Goal: Check status: Check status

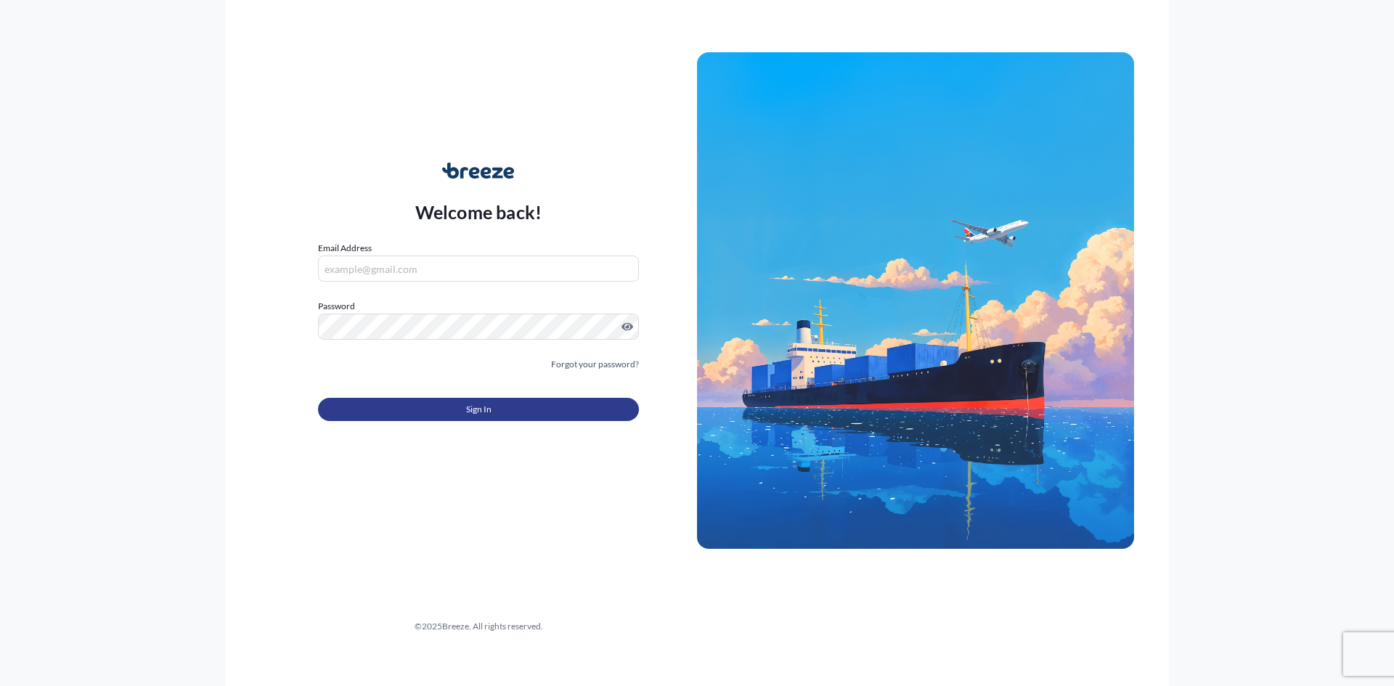
type input "[PERSON_NAME][EMAIL_ADDRESS][DOMAIN_NAME]"
click at [465, 411] on button "Sign In" at bounding box center [478, 409] width 321 height 23
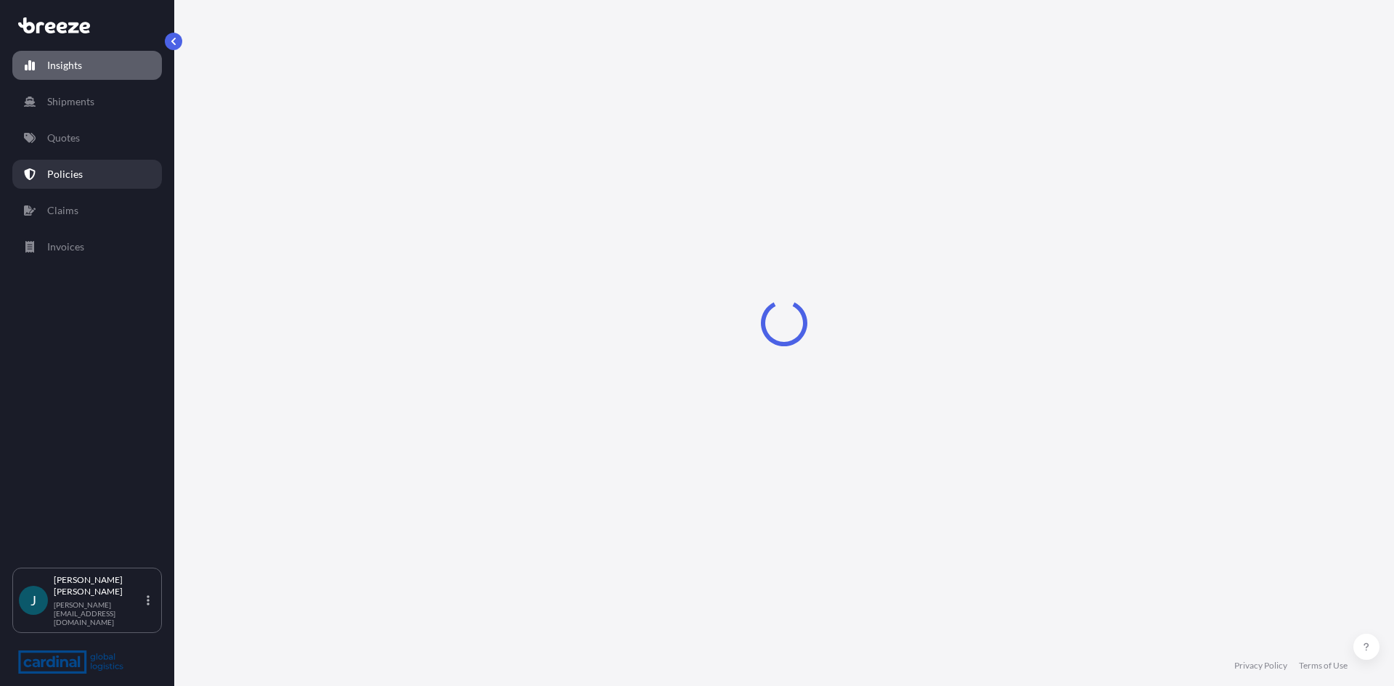
select select "2025"
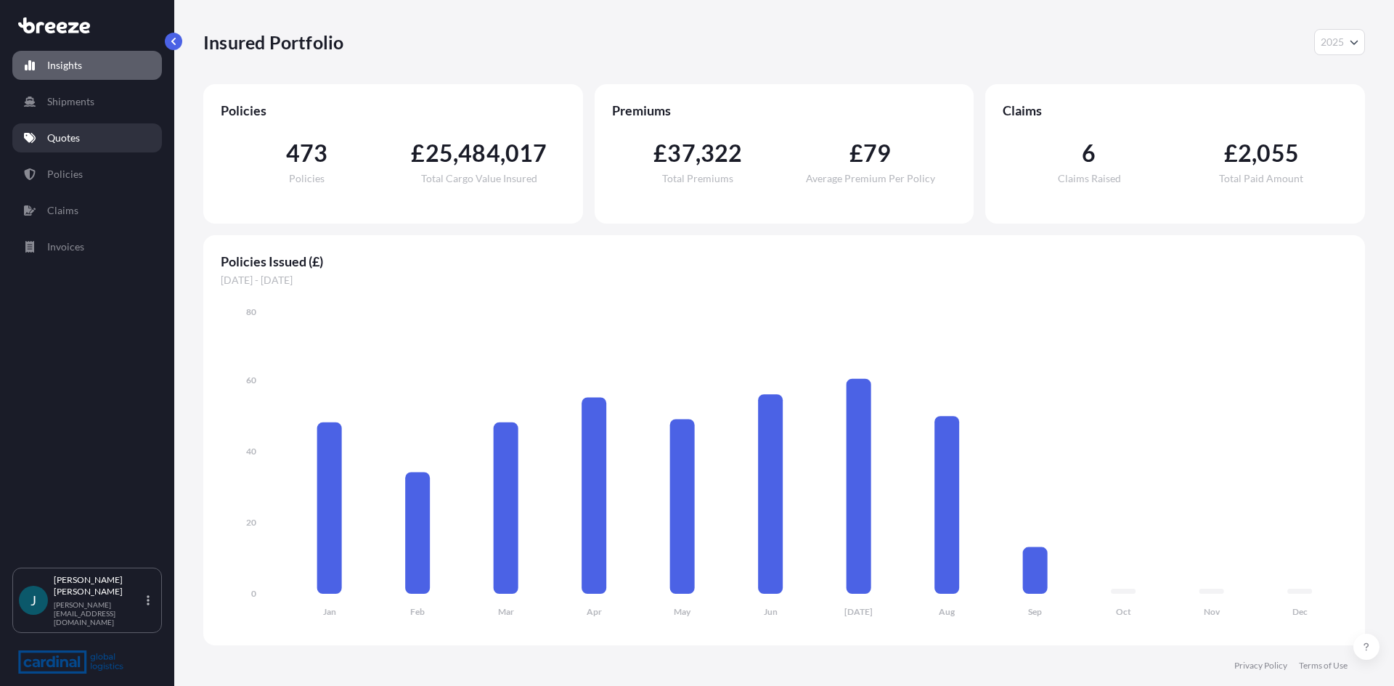
click at [69, 137] on p "Quotes" at bounding box center [63, 138] width 33 height 15
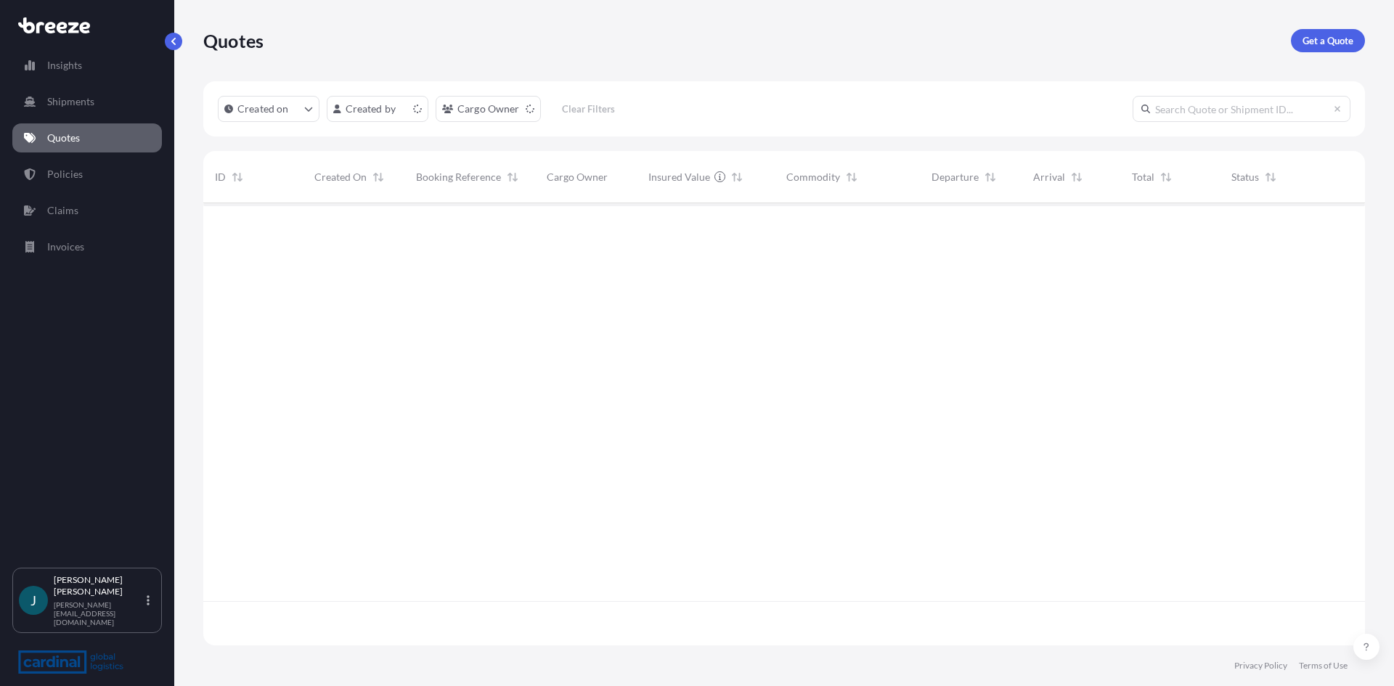
scroll to position [439, 1151]
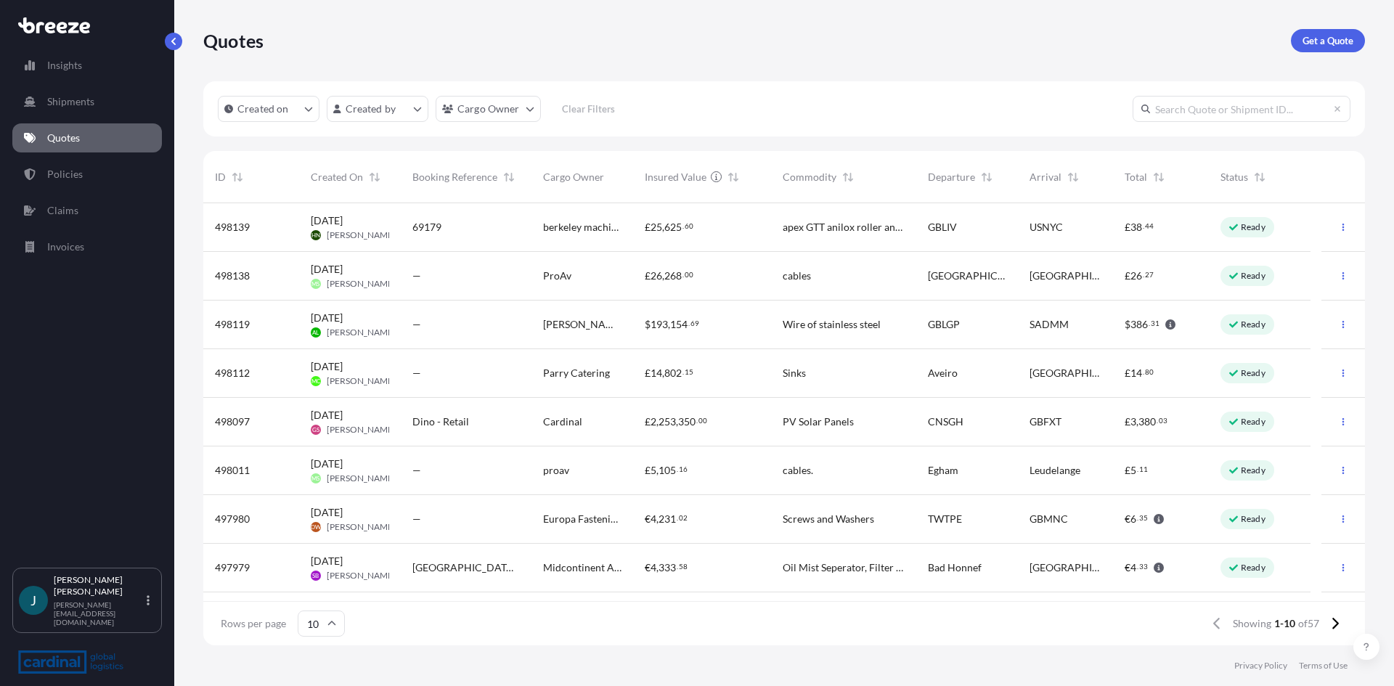
click at [1256, 372] on p "Ready" at bounding box center [1253, 373] width 25 height 12
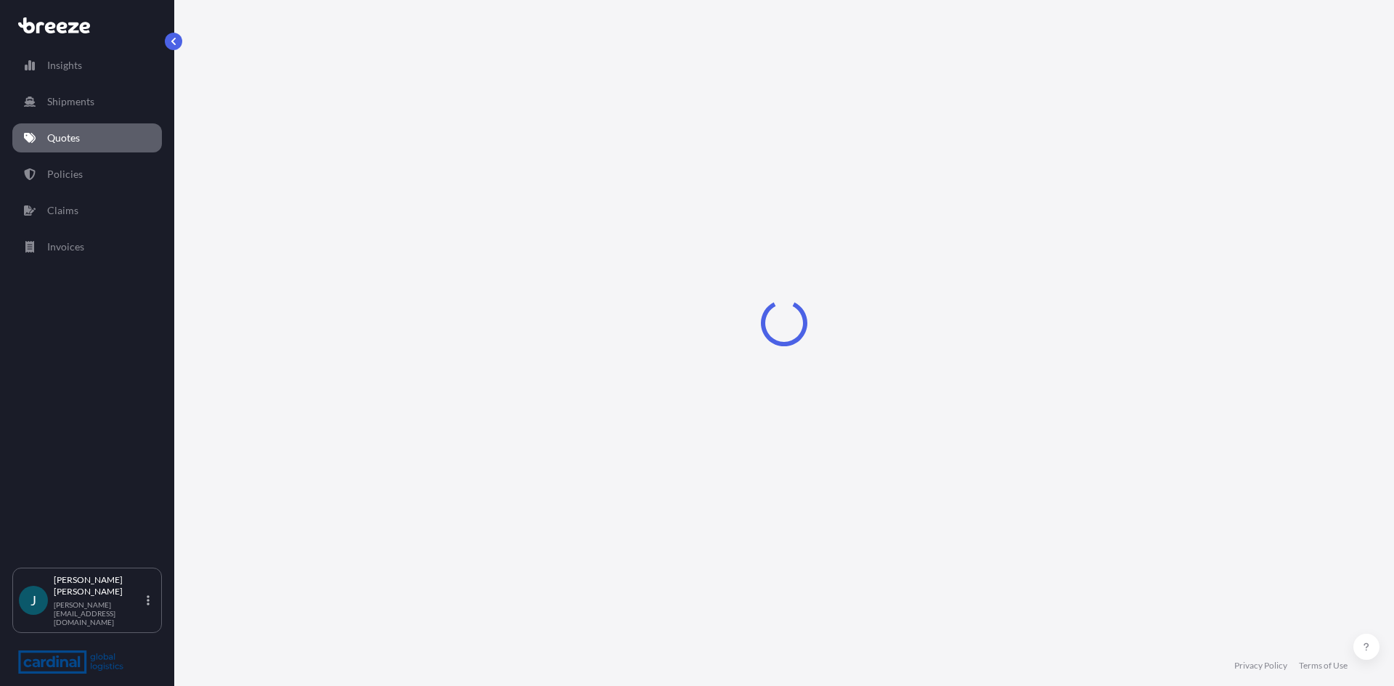
select select "Road"
select select "1"
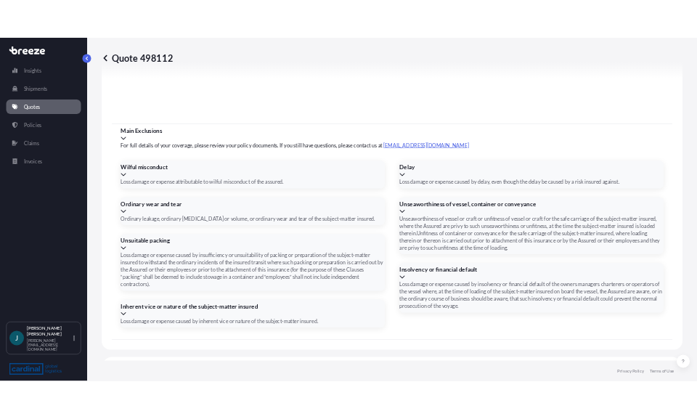
scroll to position [1619, 0]
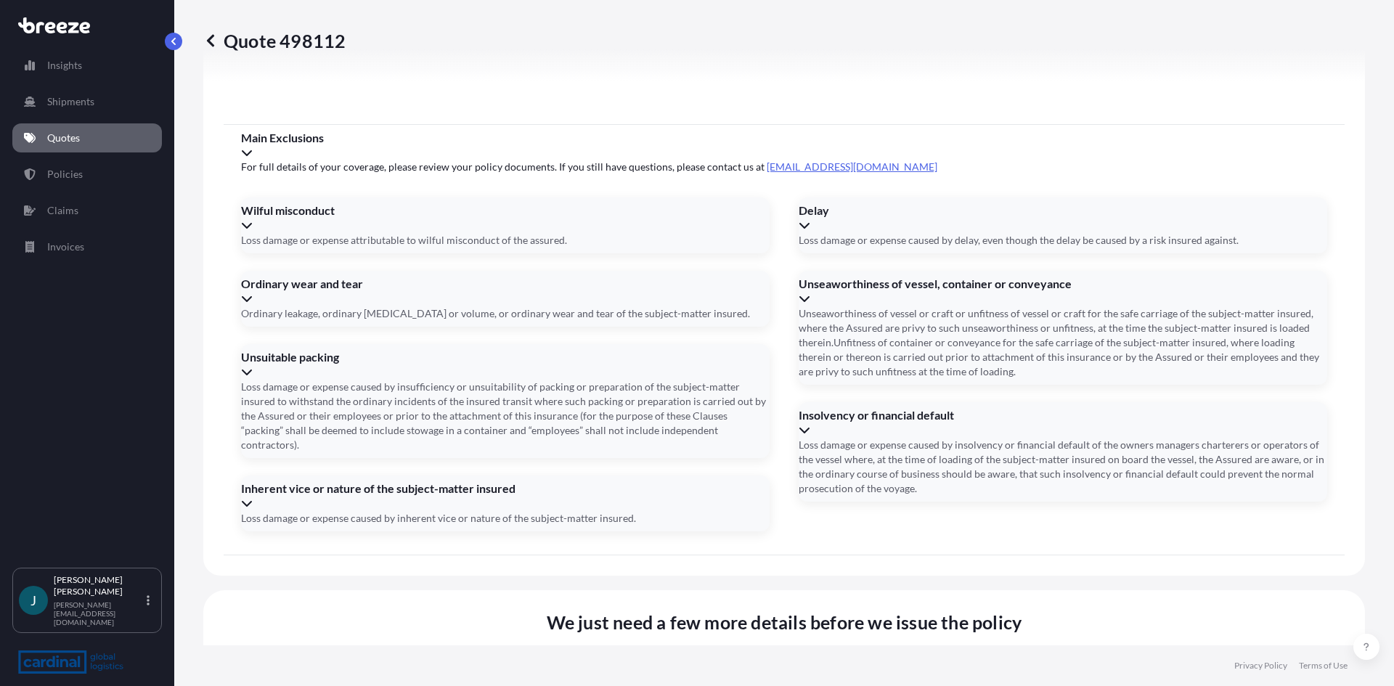
type input "2"
type input "U"
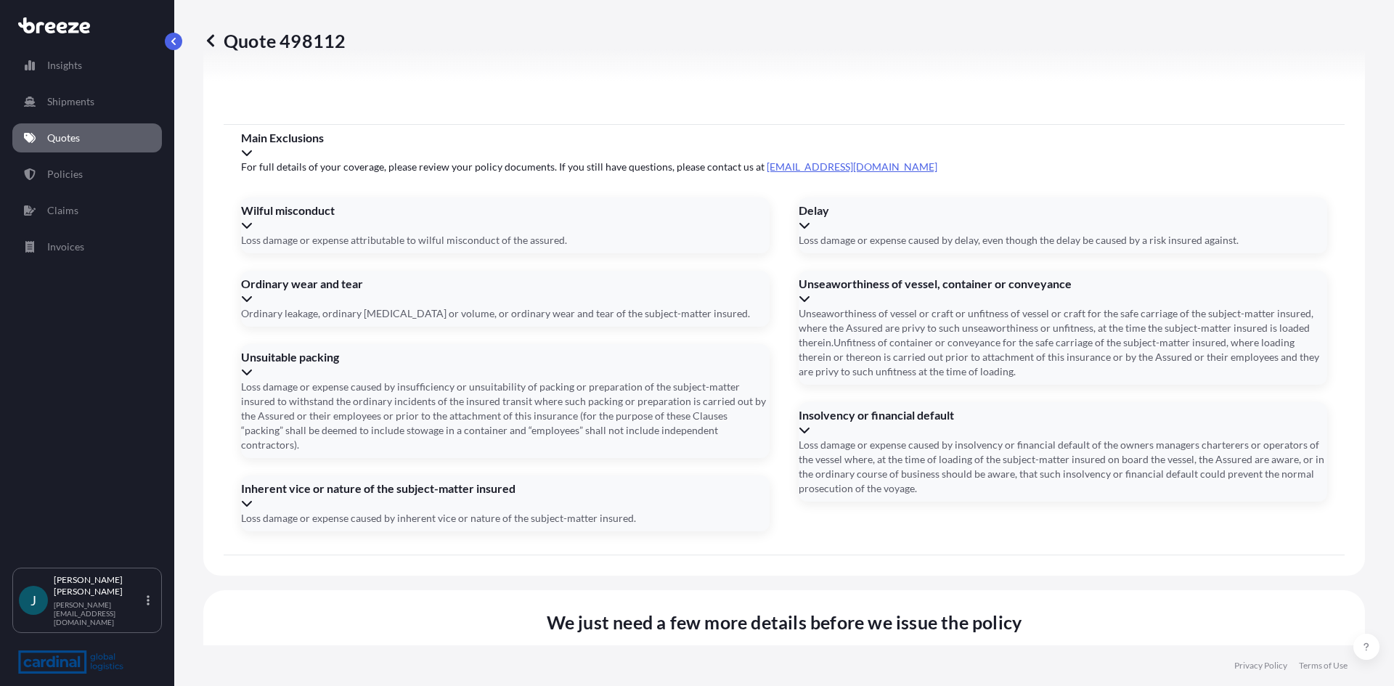
type input "8GIR5090001"
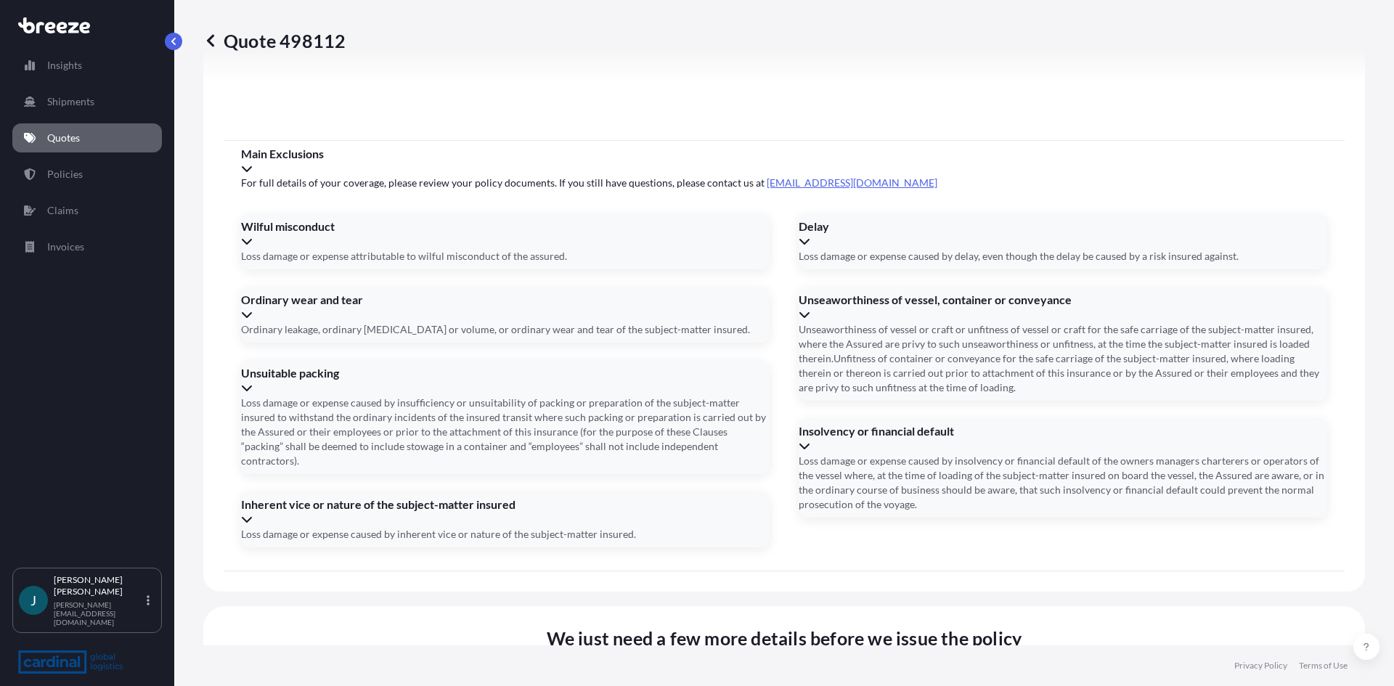
type input "2"
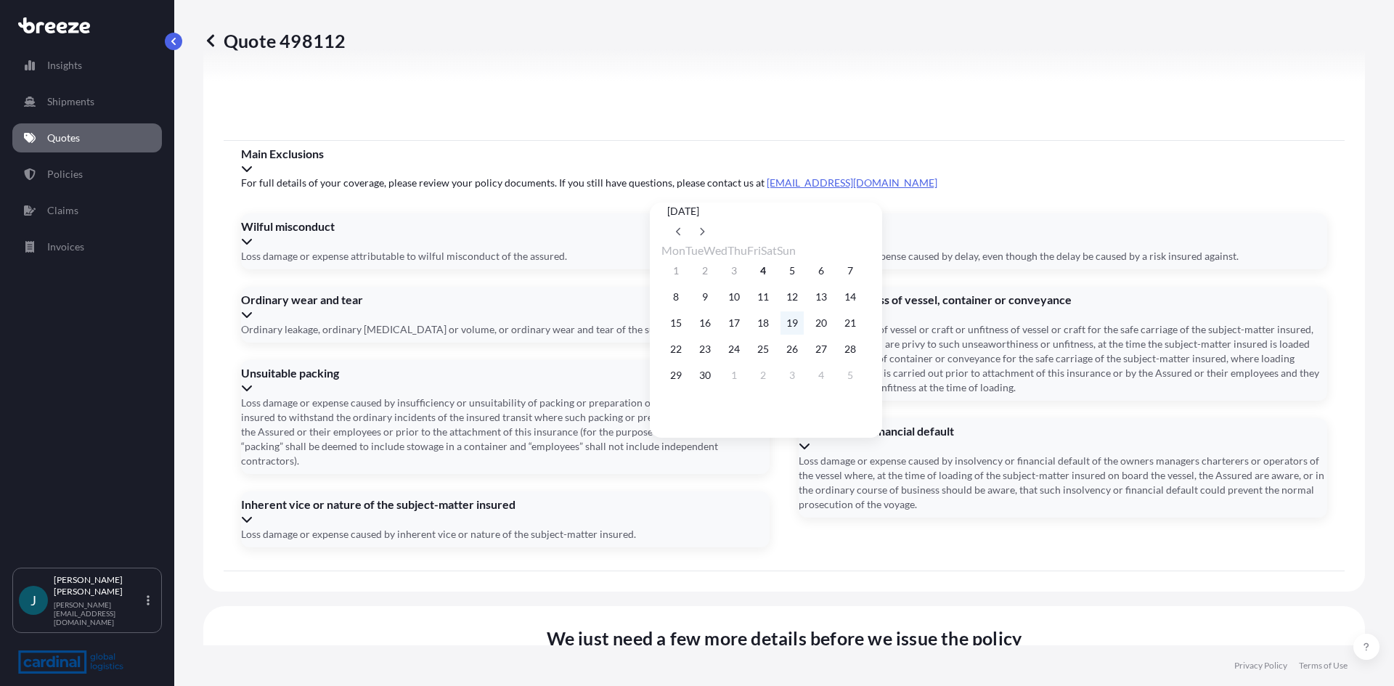
click at [804, 330] on button "19" at bounding box center [792, 323] width 23 height 23
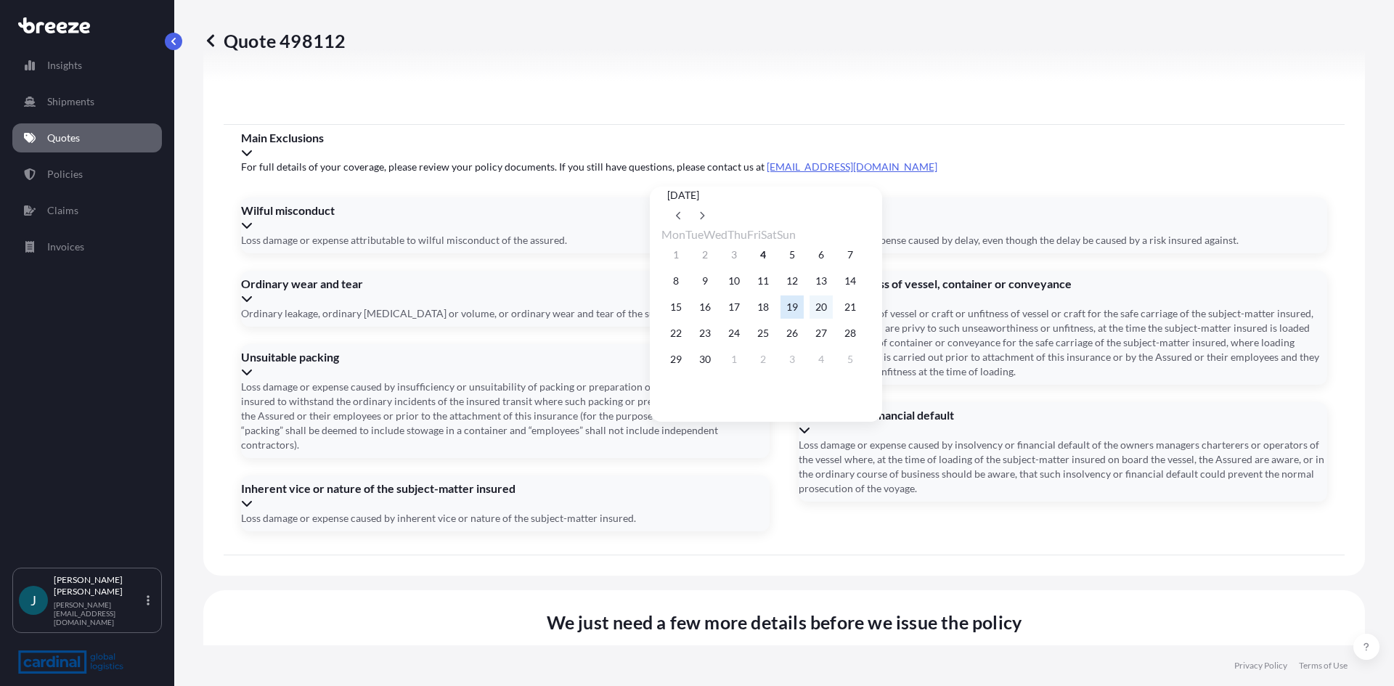
click at [833, 312] on button "20" at bounding box center [821, 307] width 23 height 23
type input "[DATE]"
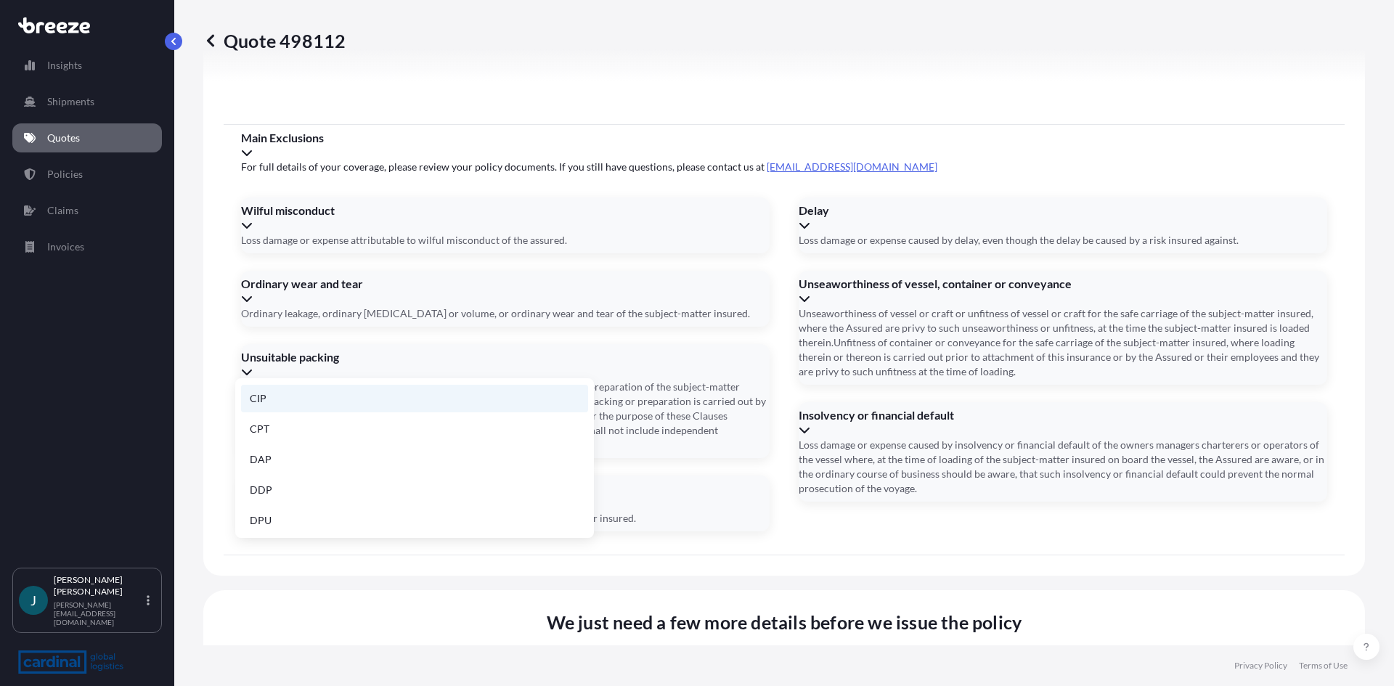
scroll to position [184, 0]
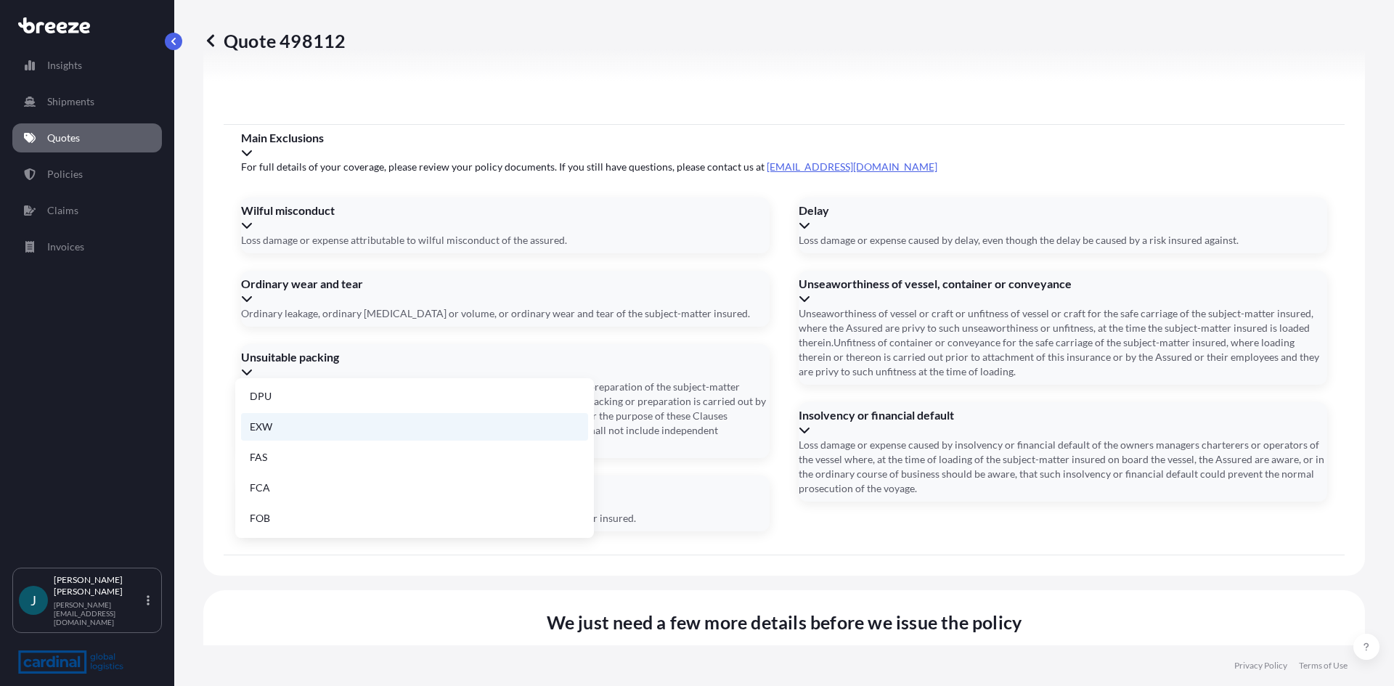
click at [316, 429] on li "EXW" at bounding box center [414, 427] width 347 height 28
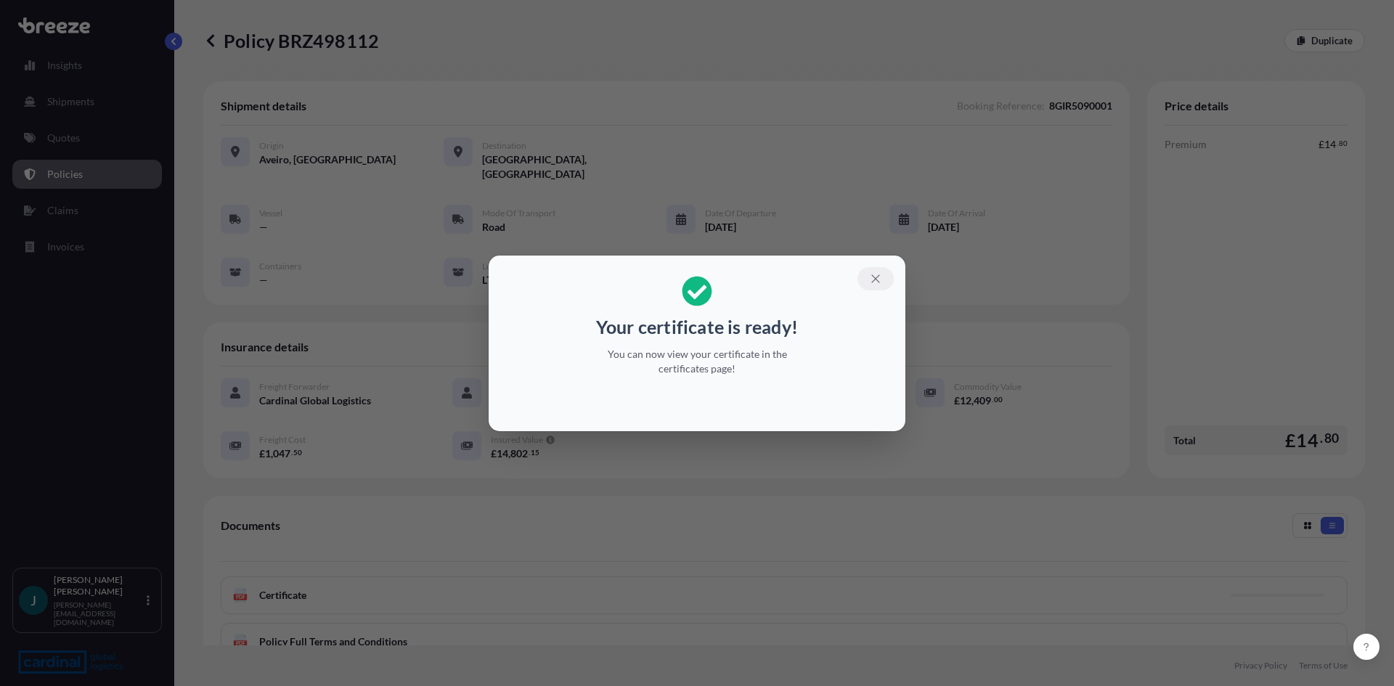
click at [876, 282] on icon "button" at bounding box center [875, 278] width 13 height 13
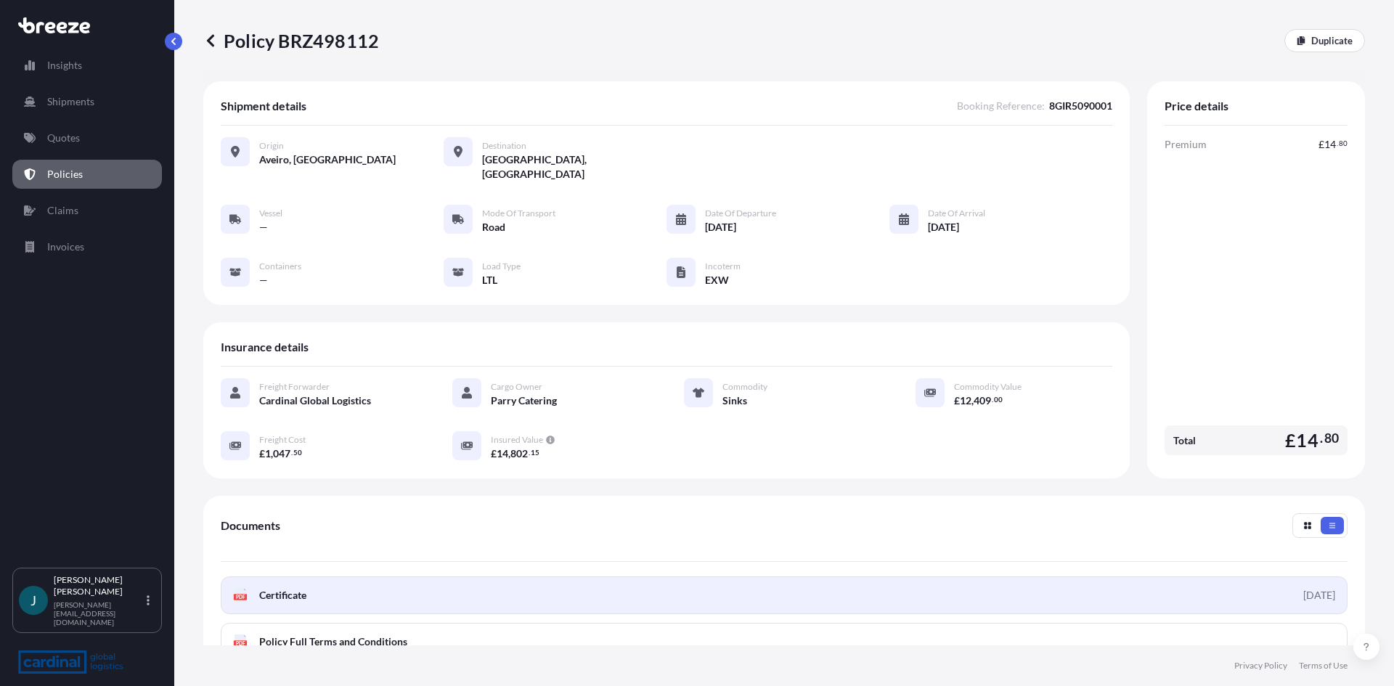
click at [269, 588] on span "Certificate" at bounding box center [282, 595] width 47 height 15
